Goal: Information Seeking & Learning: Learn about a topic

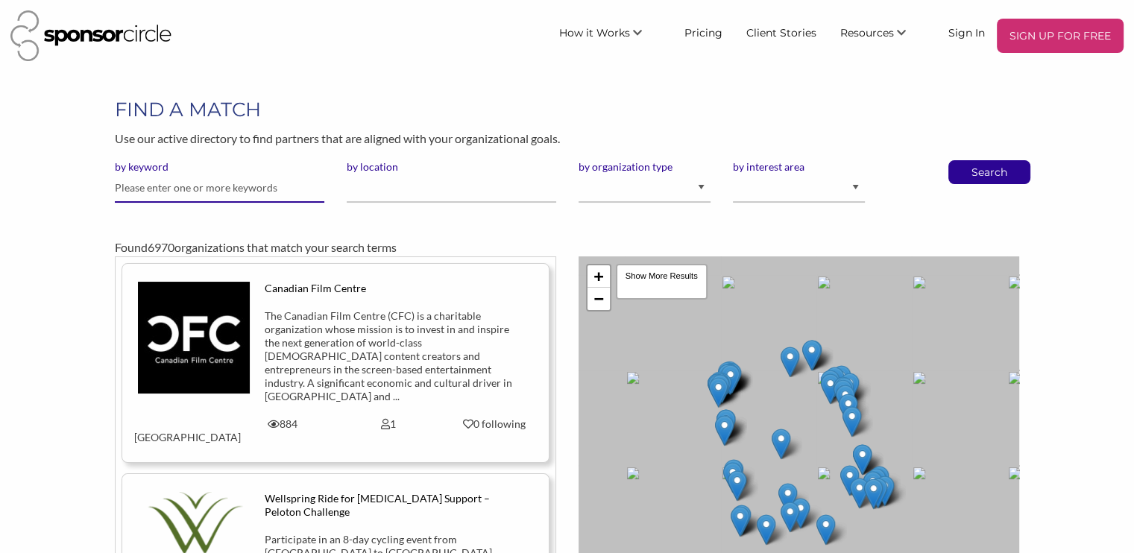
click at [225, 187] on input "text" at bounding box center [219, 188] width 209 height 29
type input "diageo"
click at [965, 161] on button "Search" at bounding box center [989, 172] width 49 height 22
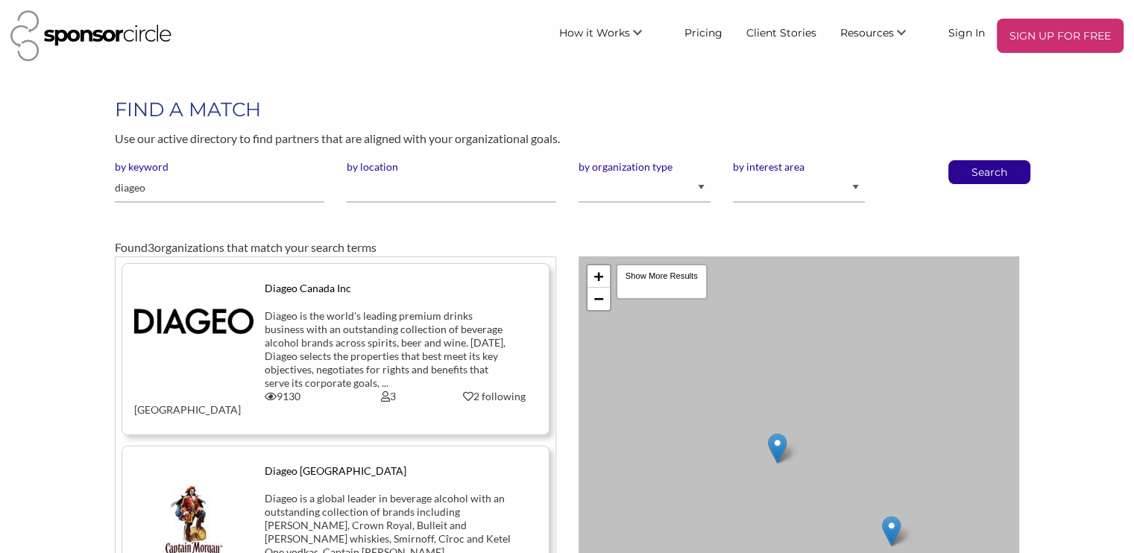
click at [288, 333] on div "Diageo is the world's leading premium drinks business with an outstanding colle…" at bounding box center [388, 349] width 247 height 81
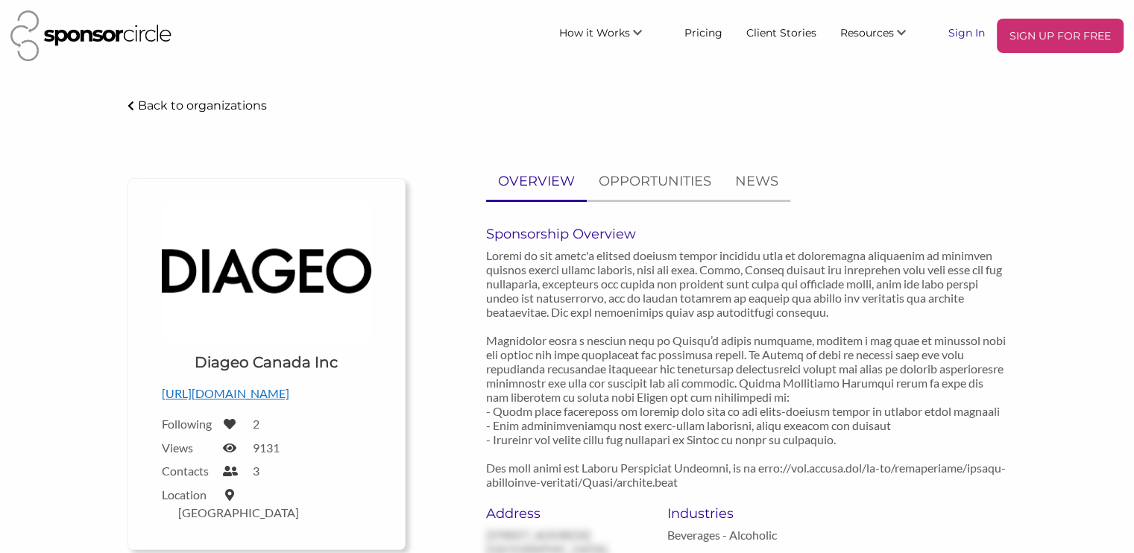
click at [960, 40] on link "Sign In" at bounding box center [966, 32] width 60 height 27
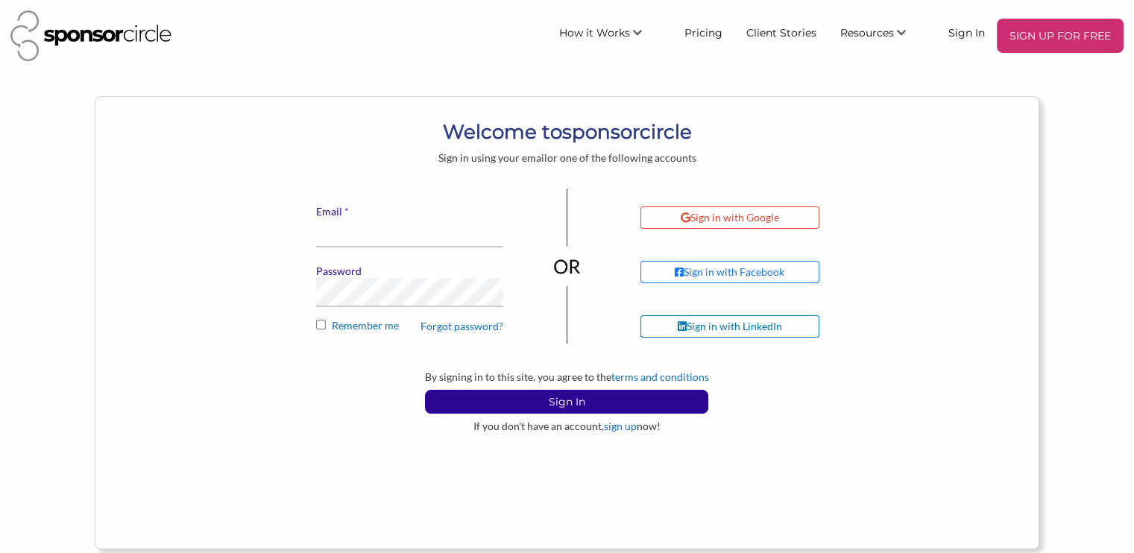
click at [334, 212] on label "* Email" at bounding box center [409, 211] width 187 height 13
click at [334, 218] on input "* Email" at bounding box center [409, 232] width 187 height 29
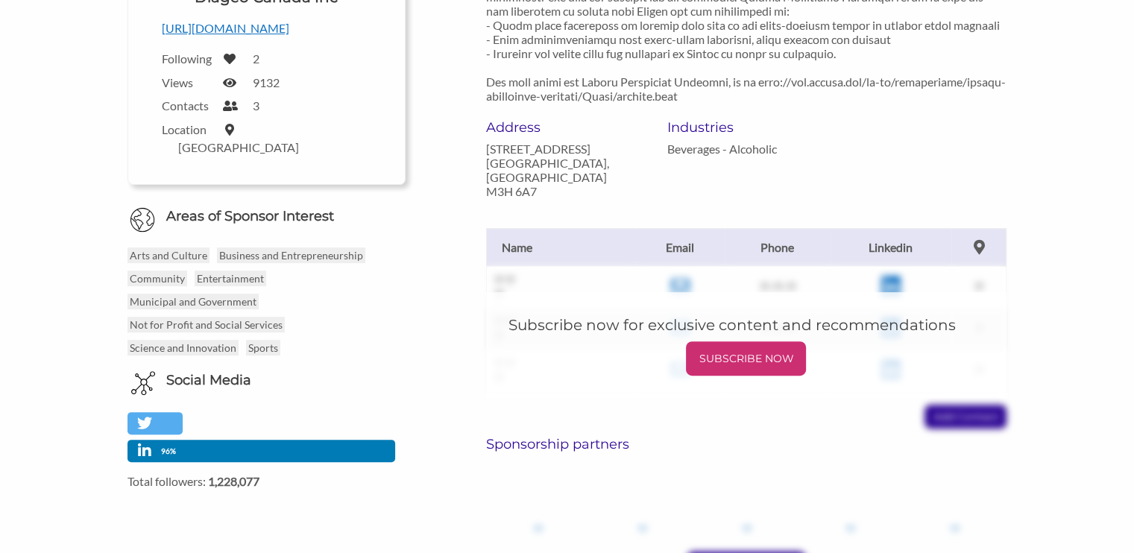
scroll to position [452, 0]
